Goal: Navigation & Orientation: Find specific page/section

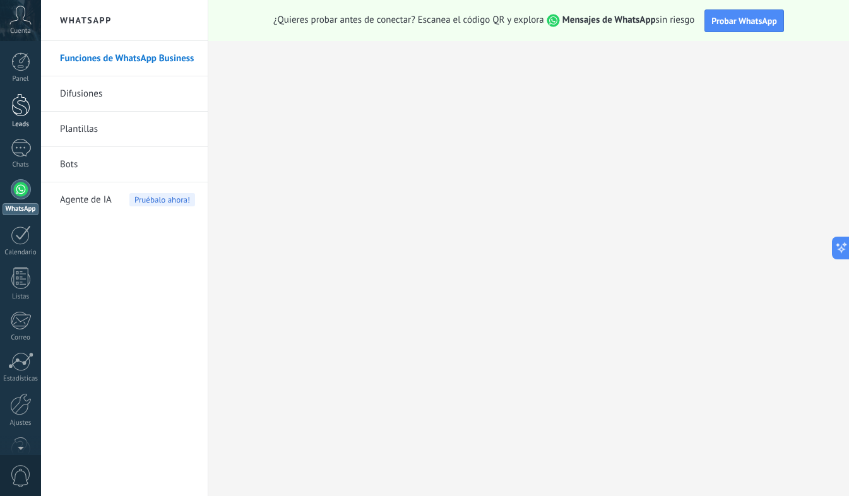
click at [19, 112] on div at bounding box center [20, 104] width 19 height 23
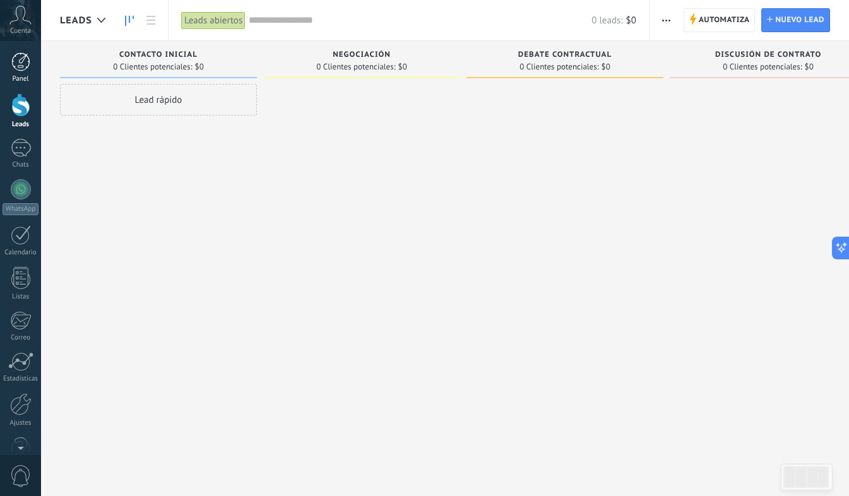
click at [20, 69] on div at bounding box center [20, 61] width 19 height 19
